Goal: Information Seeking & Learning: Learn about a topic

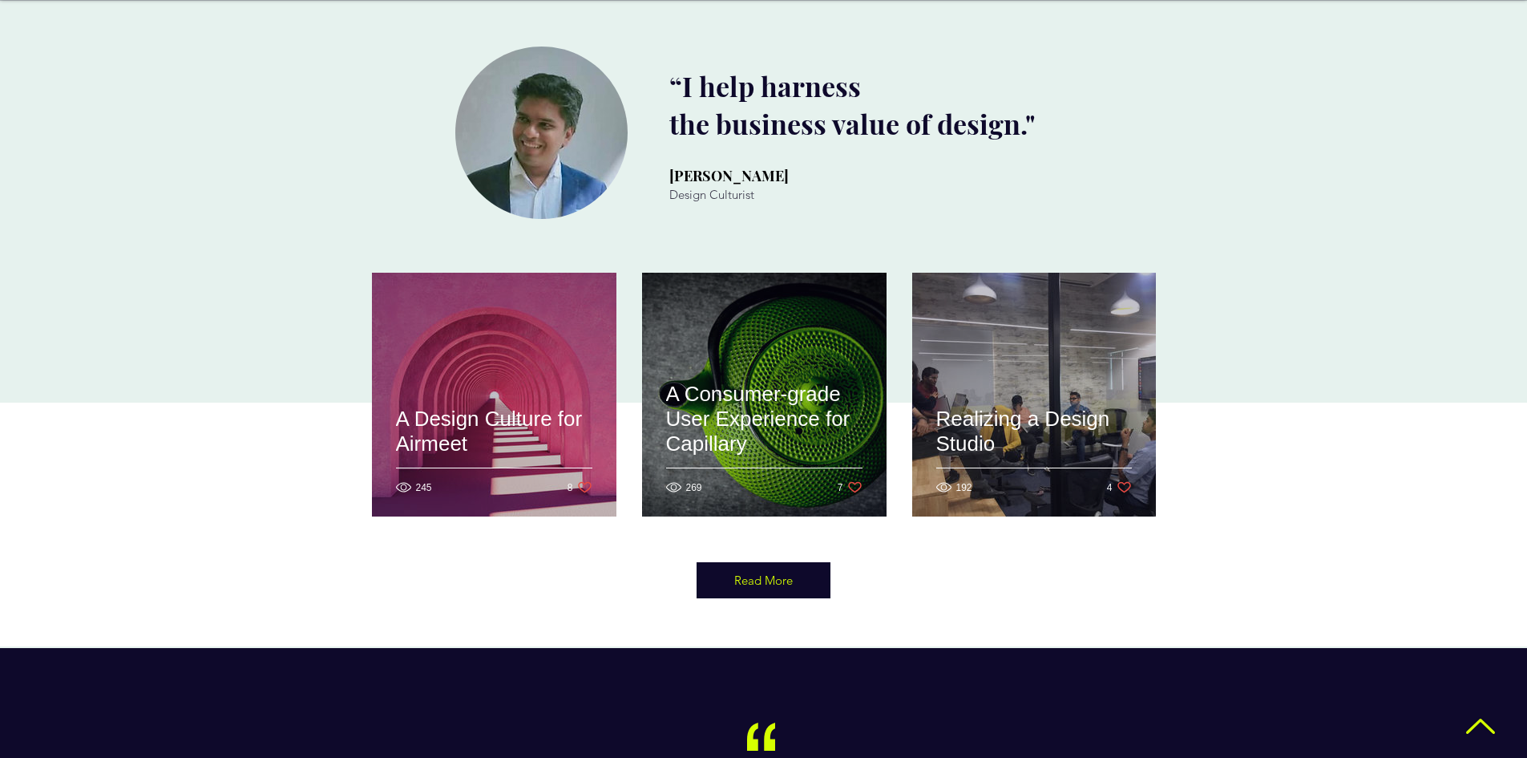
scroll to position [722, 0]
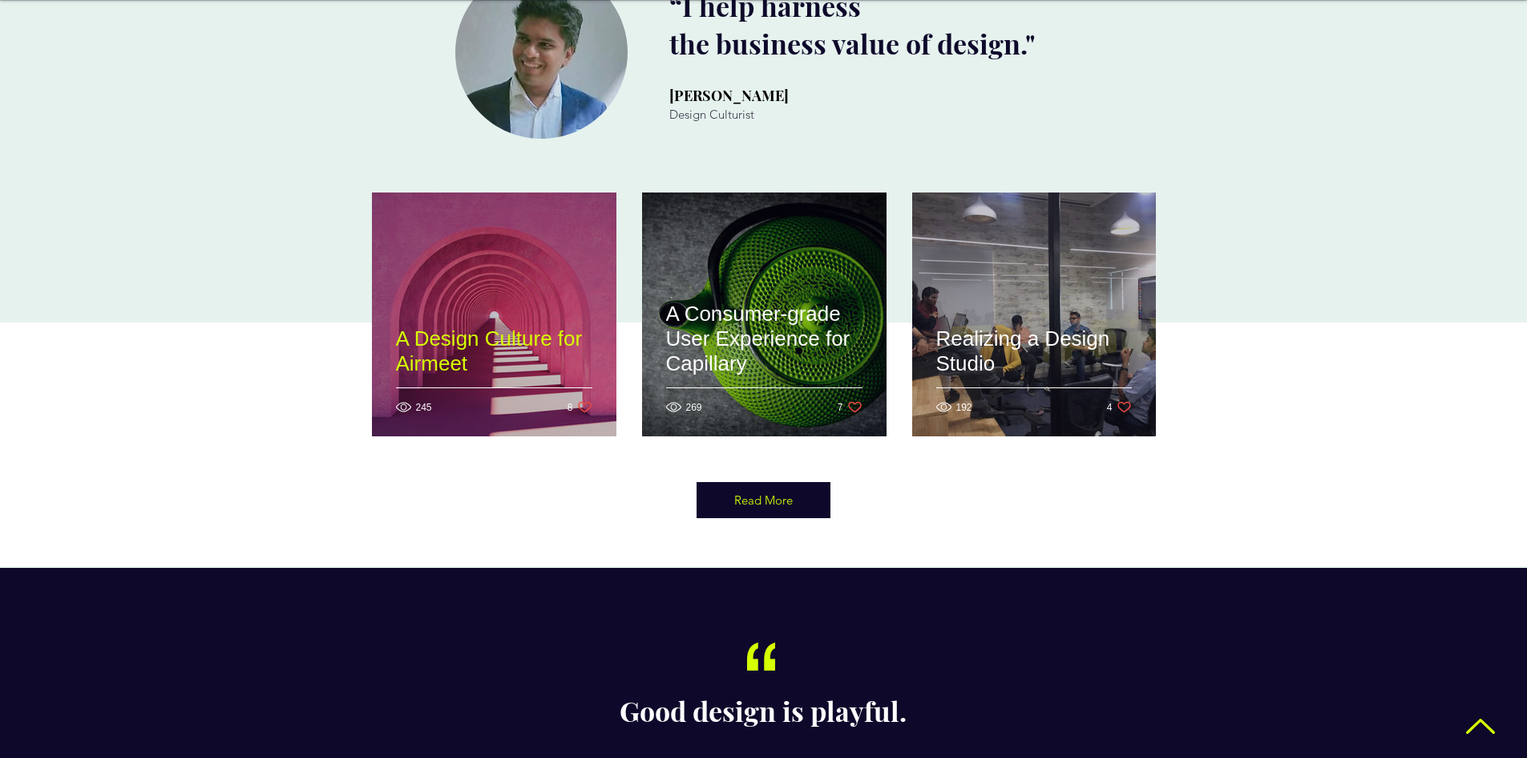
click at [463, 326] on h2 "A Design Culture for Airmeet" at bounding box center [494, 351] width 196 height 50
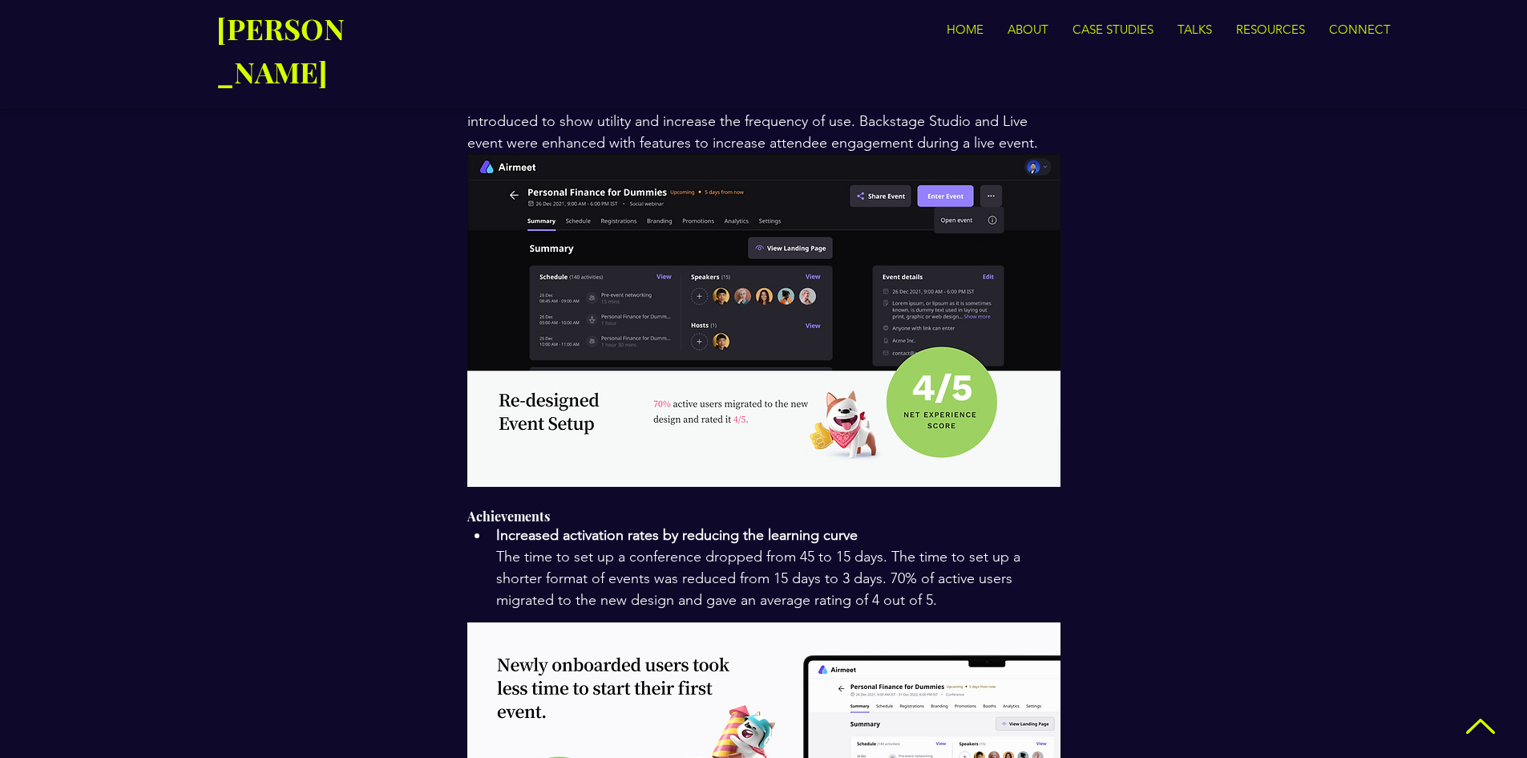
scroll to position [1438, 0]
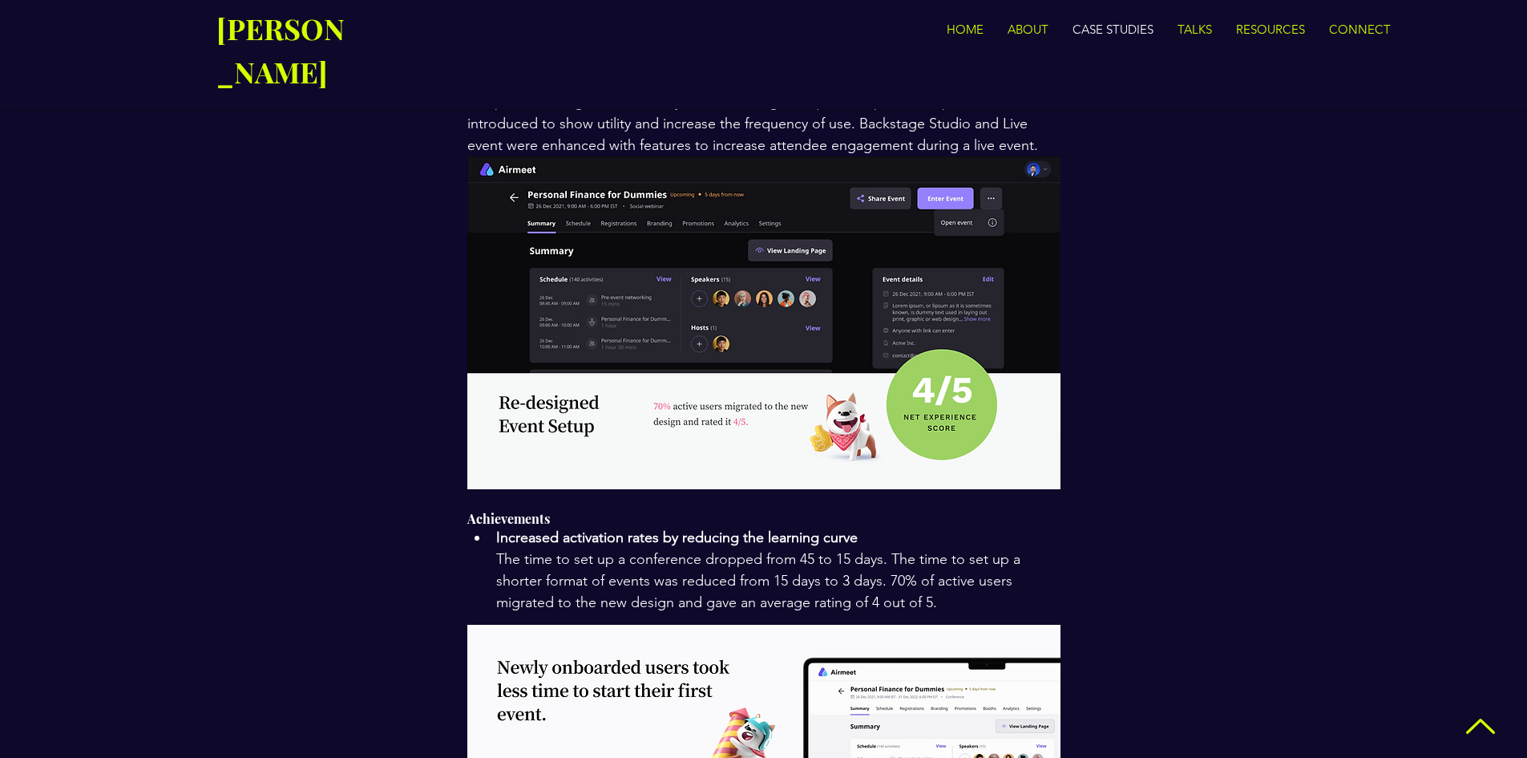
click at [1144, 26] on p "CASE STUDIES" at bounding box center [1113, 30] width 97 height 32
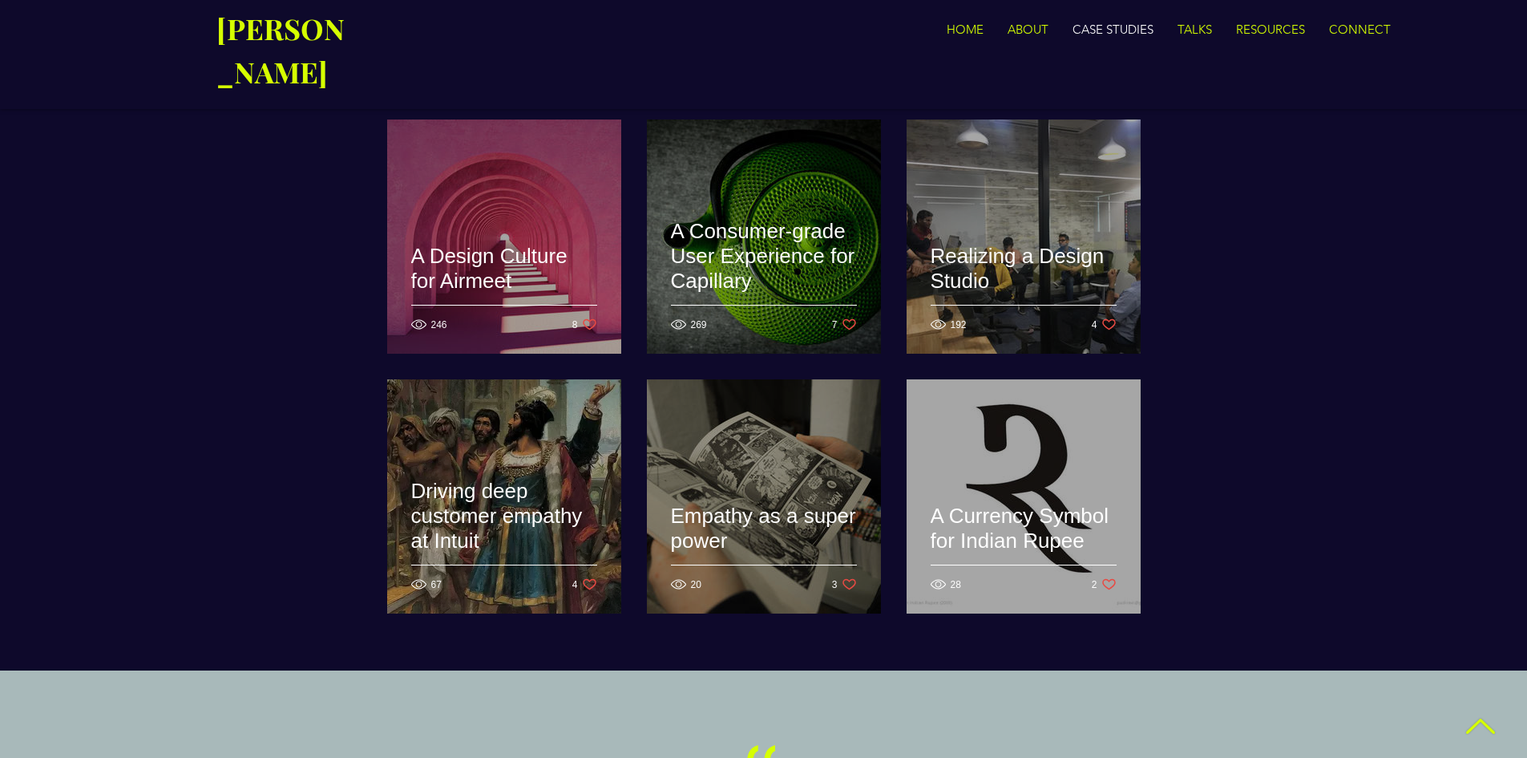
scroll to position [80, 0]
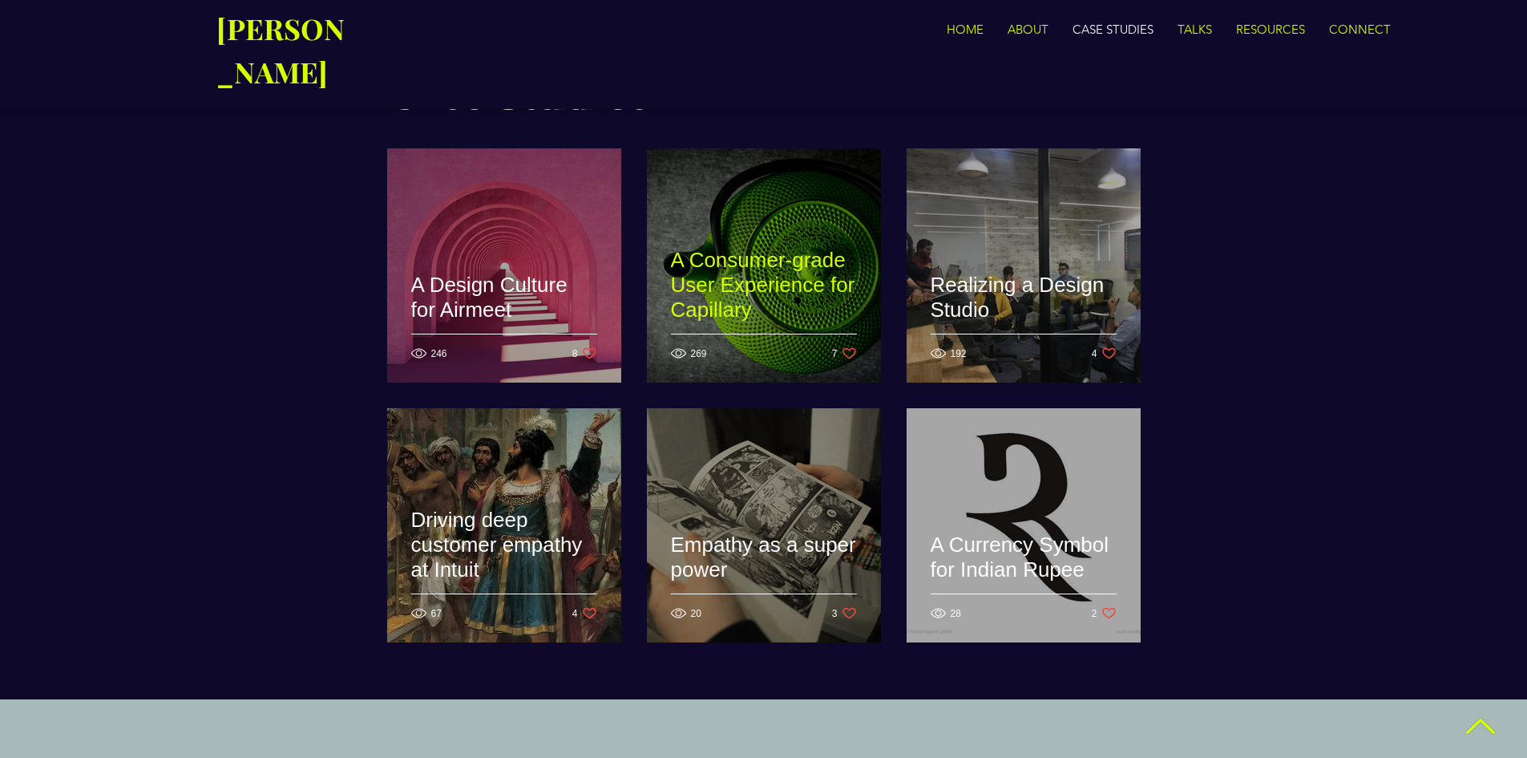
click at [837, 248] on h2 "A Consumer-grade User Experience for Capillary" at bounding box center [764, 285] width 186 height 75
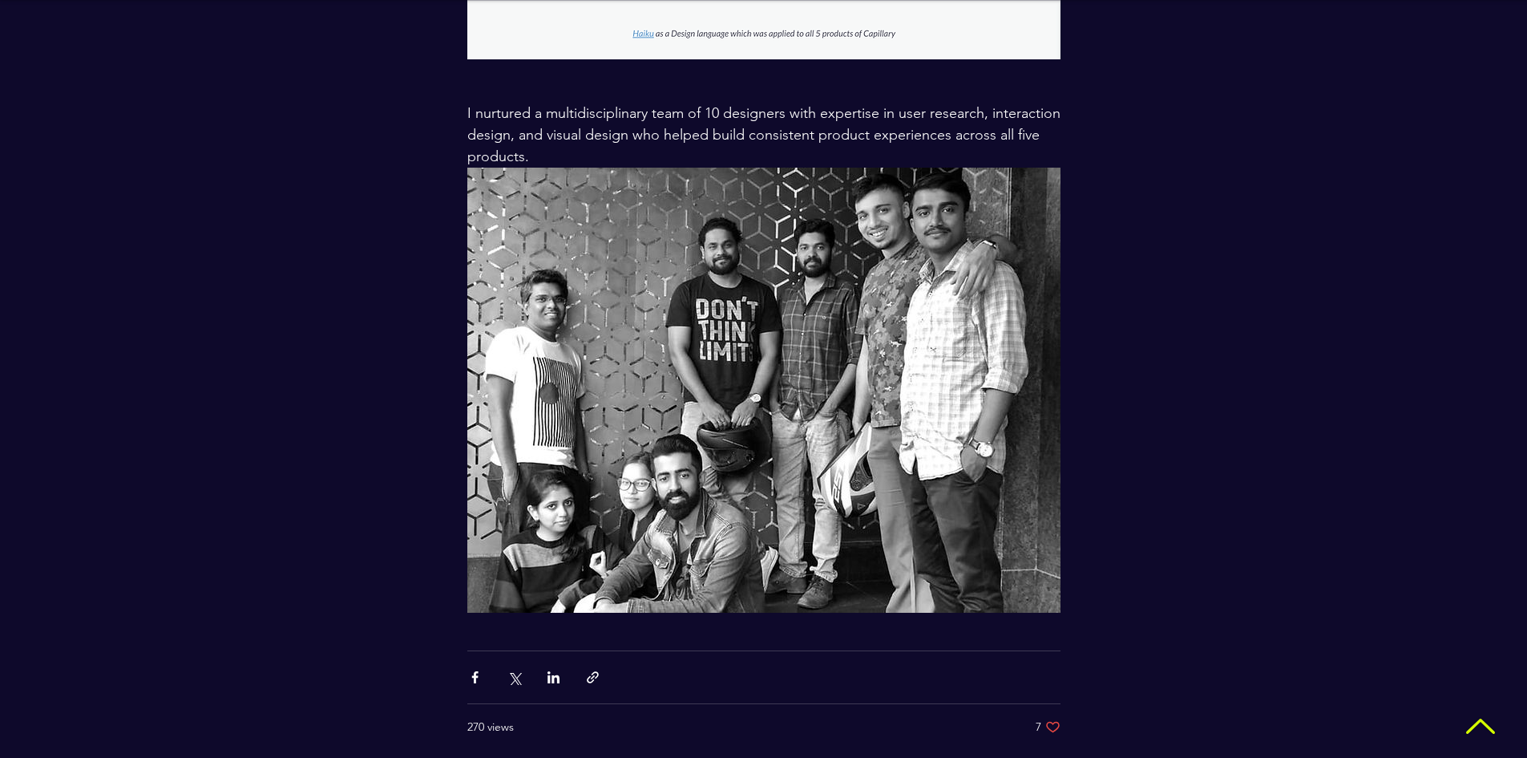
scroll to position [2690, 0]
